Goal: Navigation & Orientation: Go to known website

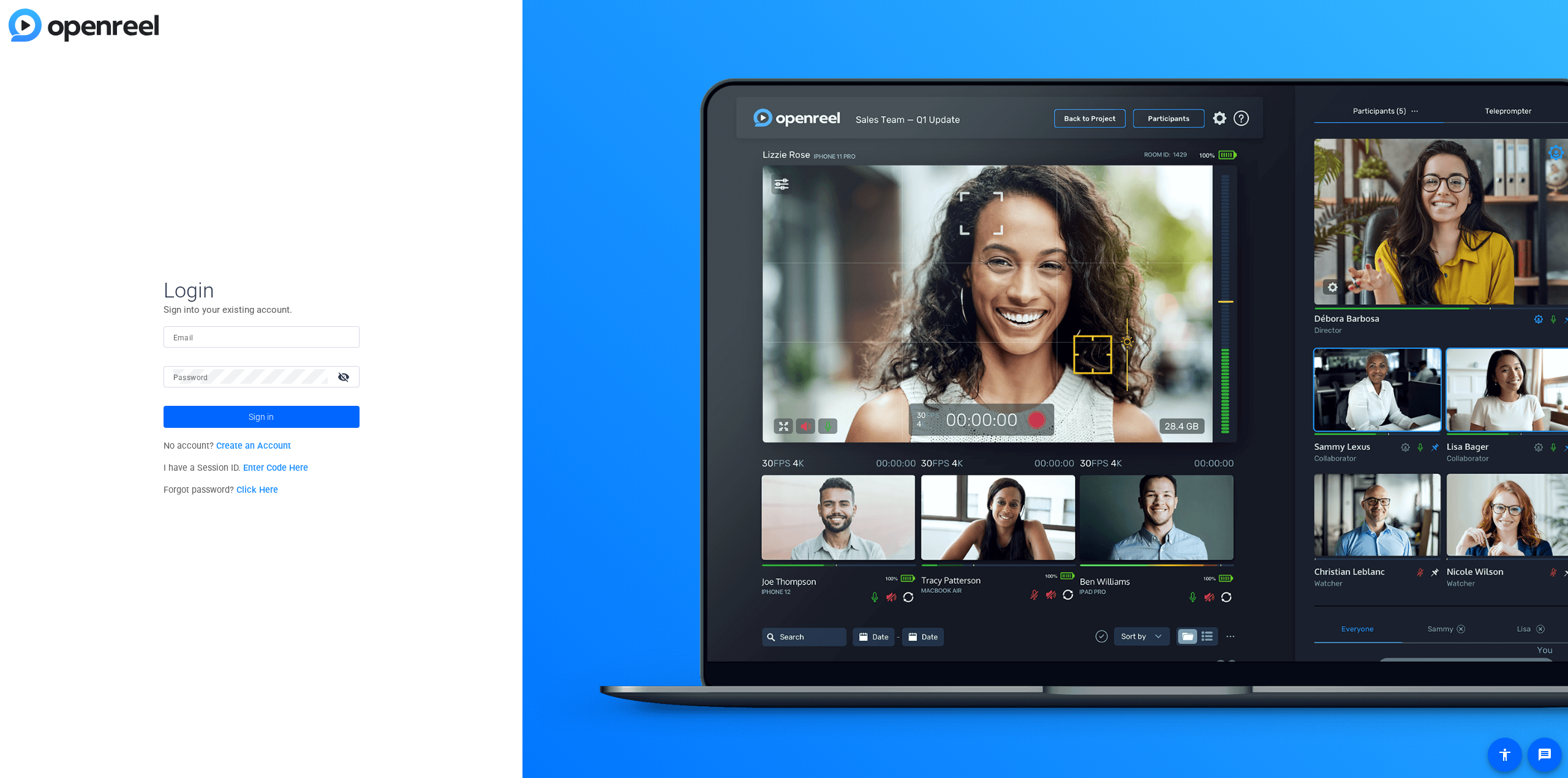
click at [242, 334] on input "Email" at bounding box center [262, 337] width 176 height 15
type input "[PERSON_NAME][EMAIL_ADDRESS][PERSON_NAME][DOMAIN_NAME]"
click at [164, 406] on button "Sign in" at bounding box center [262, 417] width 196 height 22
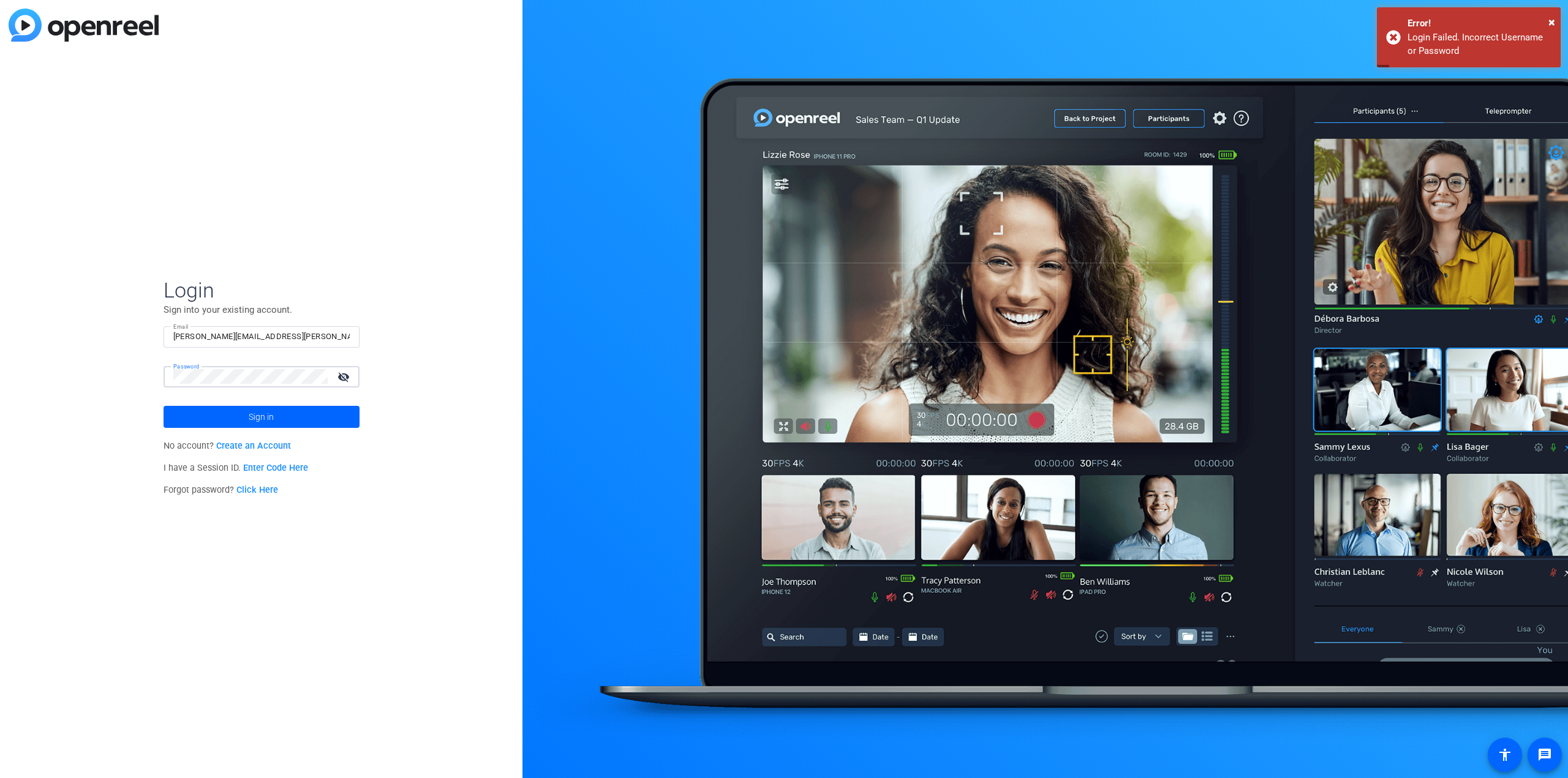
click at [164, 406] on button "Sign in" at bounding box center [262, 417] width 196 height 22
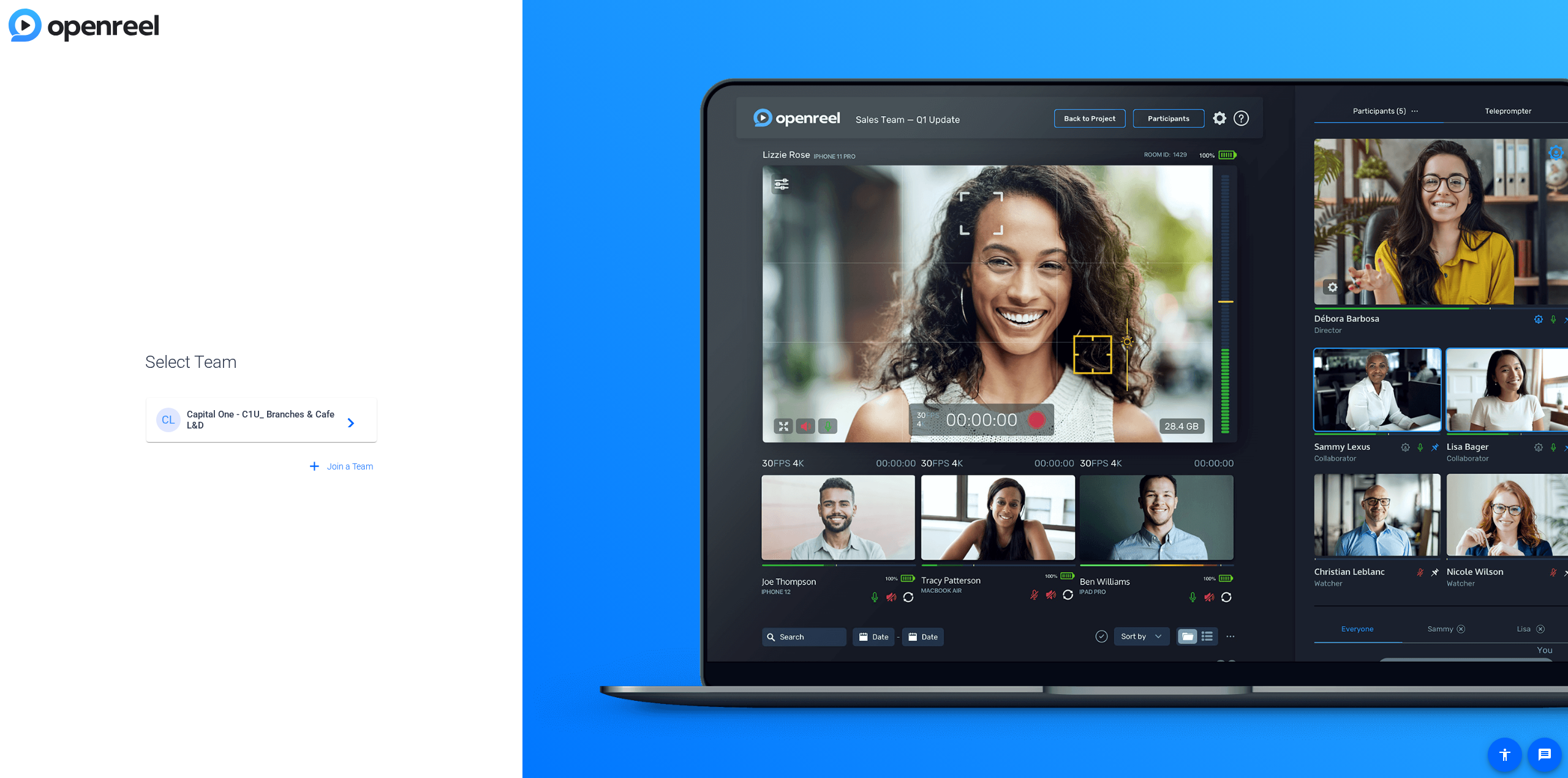
click at [277, 411] on span "Capital One - C1U_ Branches & Cafe L&D" at bounding box center [263, 420] width 153 height 22
